Goal: Navigation & Orientation: Find specific page/section

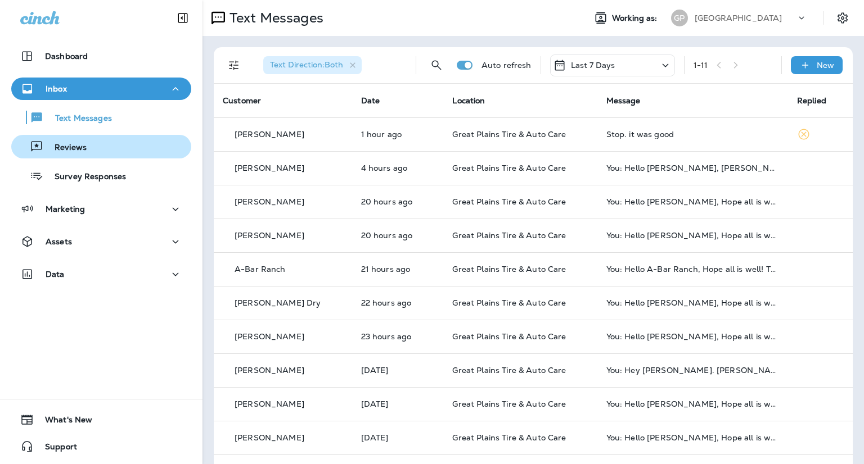
click at [110, 149] on div "Reviews" at bounding box center [101, 146] width 171 height 17
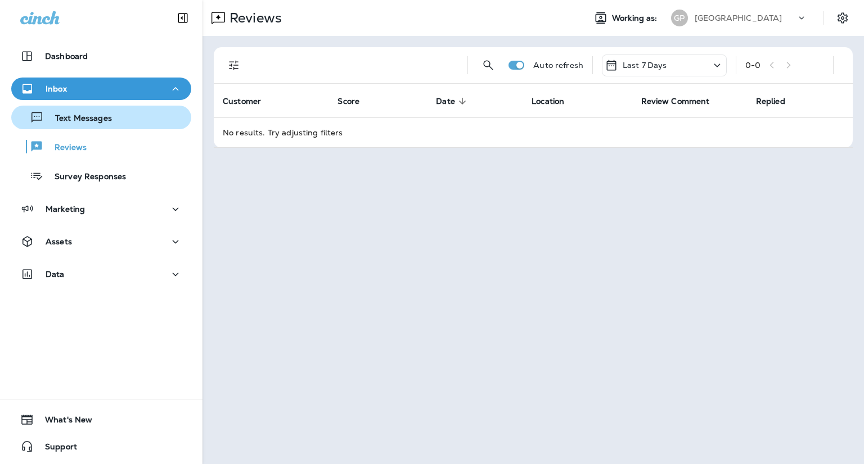
click at [100, 123] on p "Text Messages" at bounding box center [78, 119] width 68 height 11
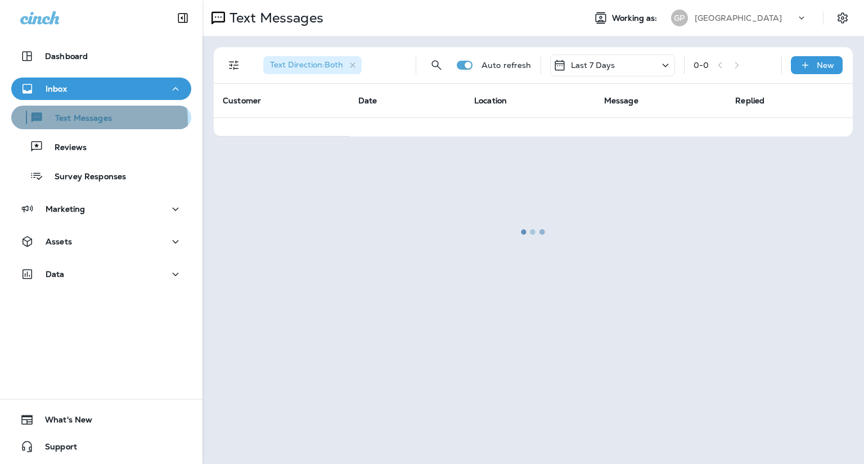
click at [87, 122] on p "Text Messages" at bounding box center [78, 119] width 68 height 11
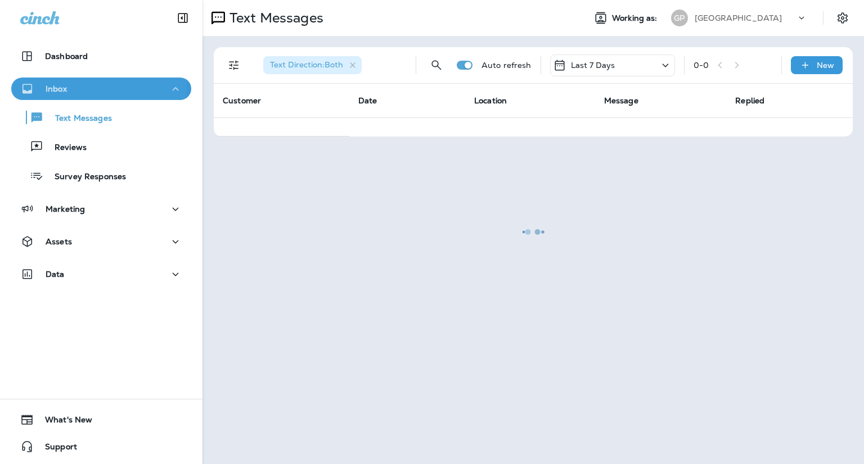
click at [64, 89] on p "Inbox" at bounding box center [56, 88] width 21 height 9
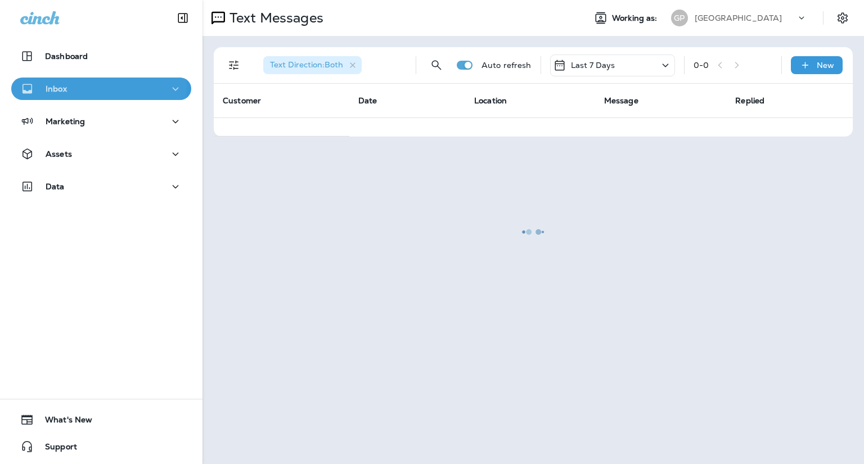
click at [66, 87] on p "Inbox" at bounding box center [56, 88] width 21 height 9
